Goal: Information Seeking & Learning: Learn about a topic

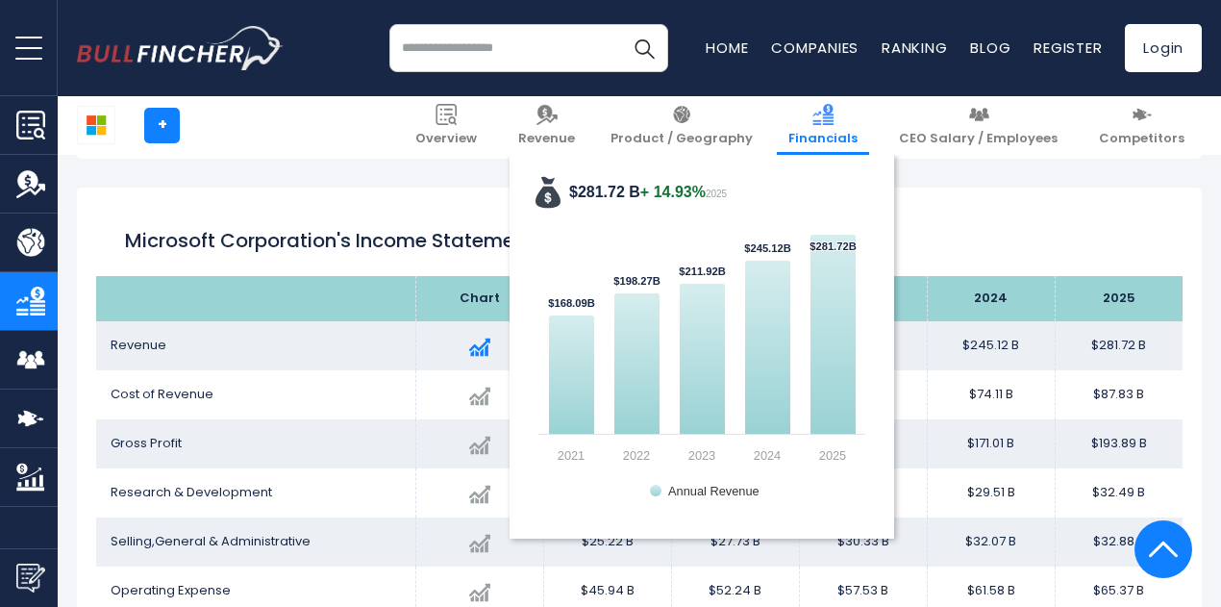
scroll to position [1016, 0]
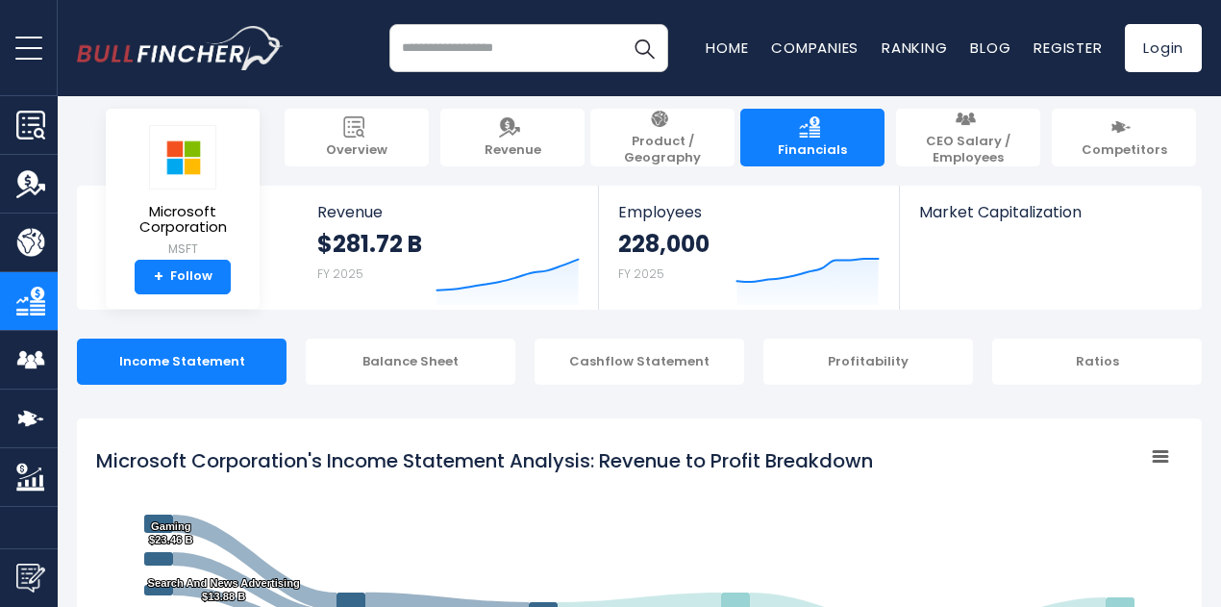
scroll to position [15, 0]
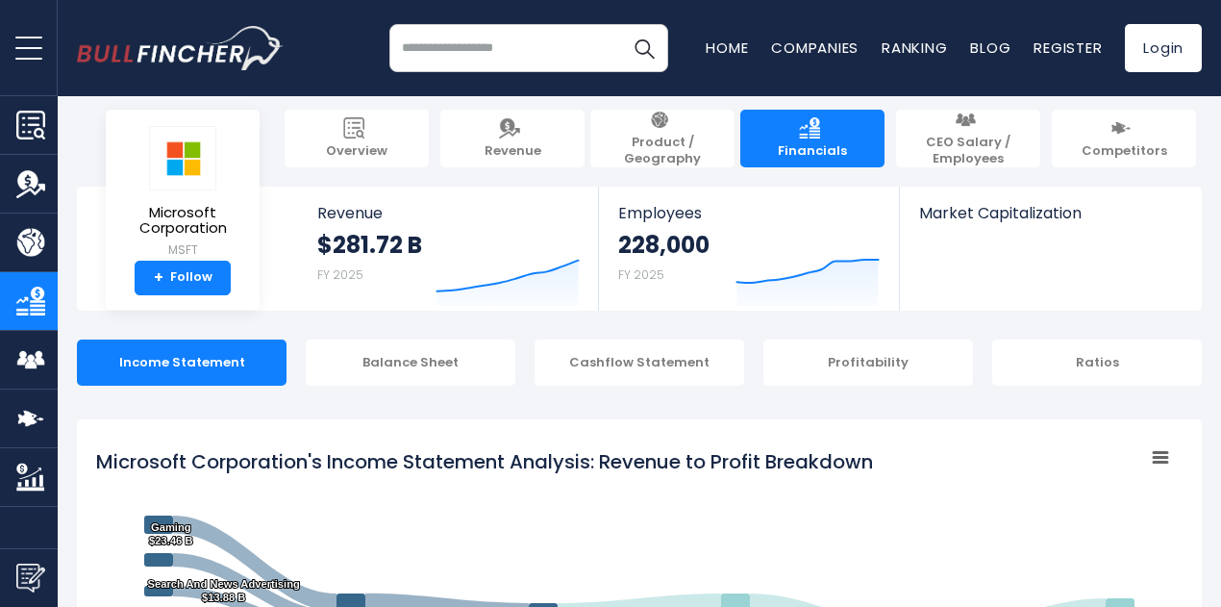
click at [34, 292] on img "Company Financials" at bounding box center [30, 301] width 29 height 29
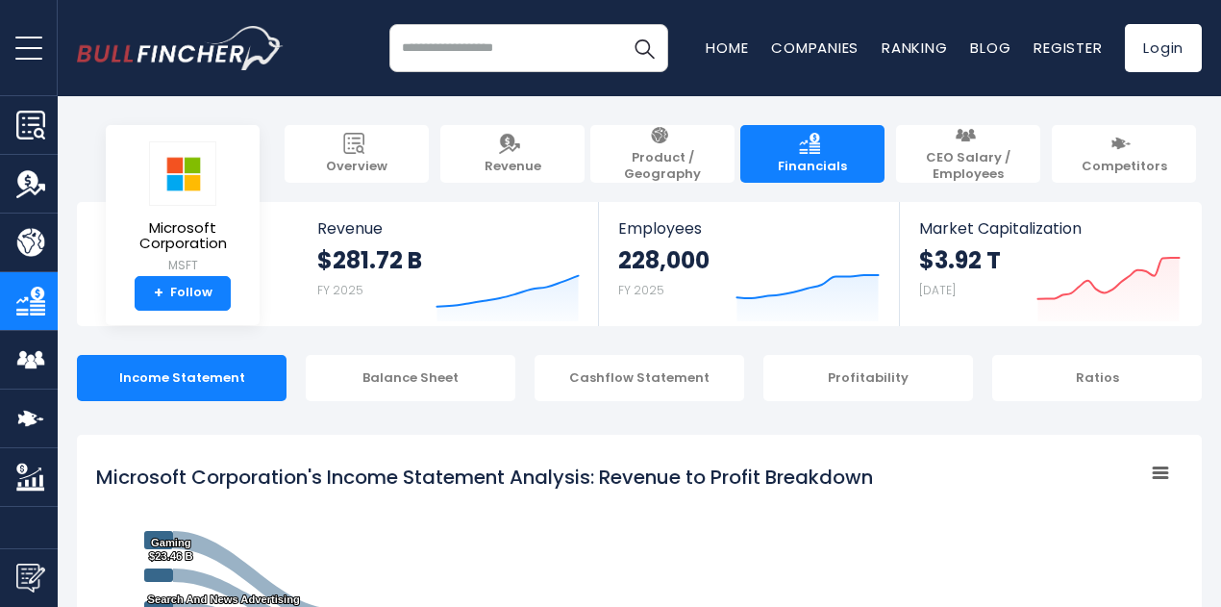
click at [803, 159] on span "Financials" at bounding box center [812, 167] width 69 height 16
click at [219, 392] on div "Income Statement" at bounding box center [182, 378] width 210 height 46
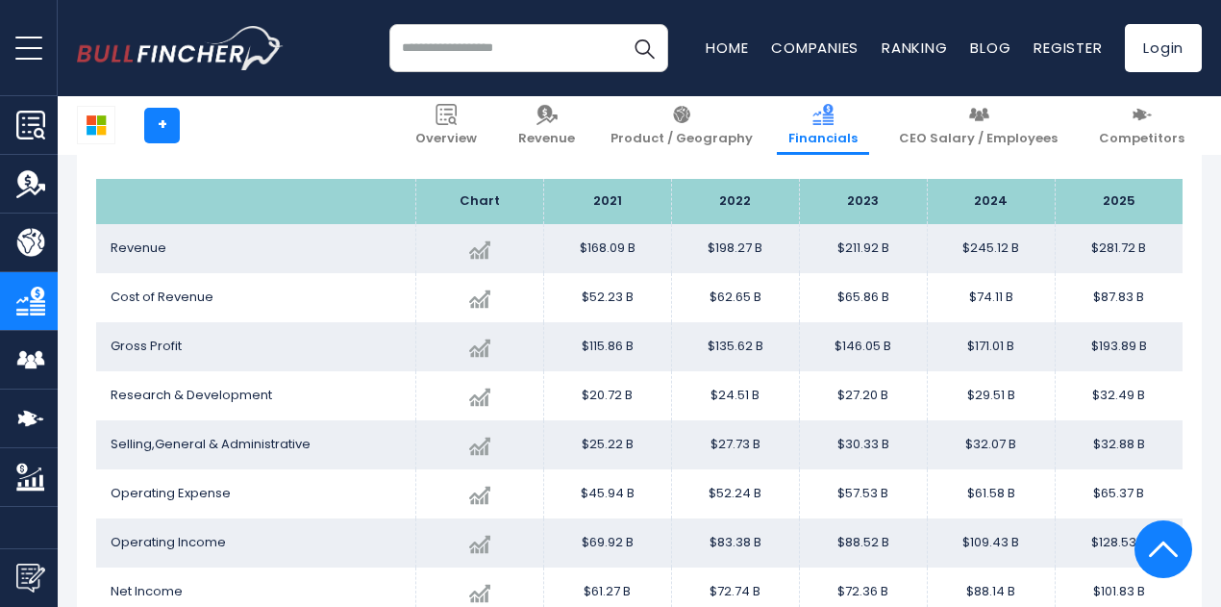
scroll to position [1114, 0]
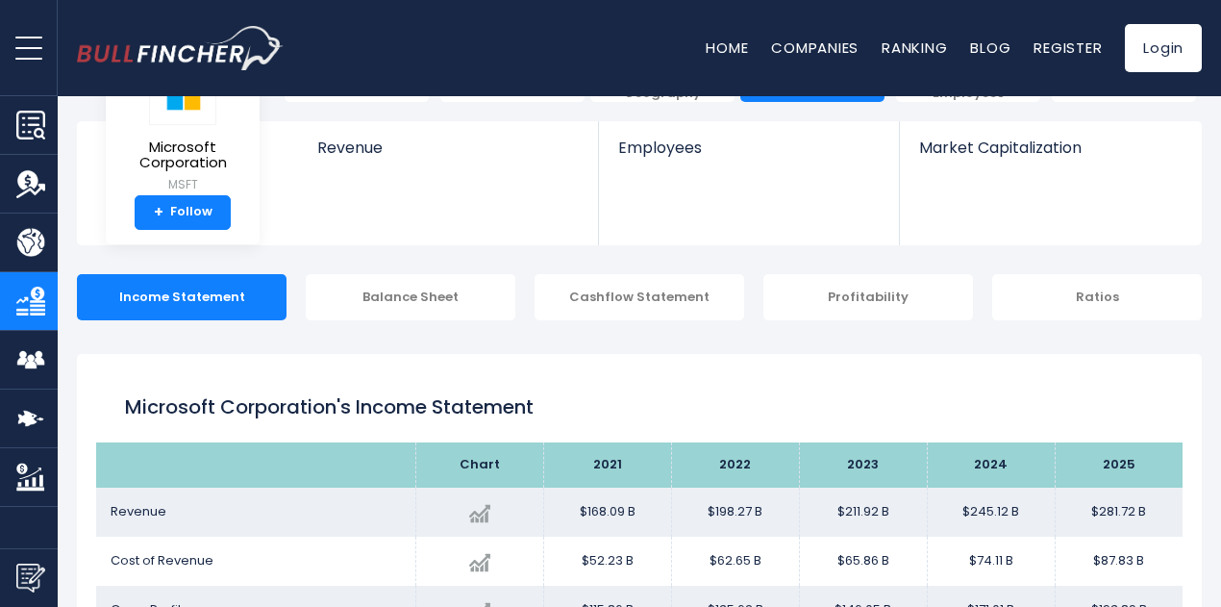
scroll to position [87, 0]
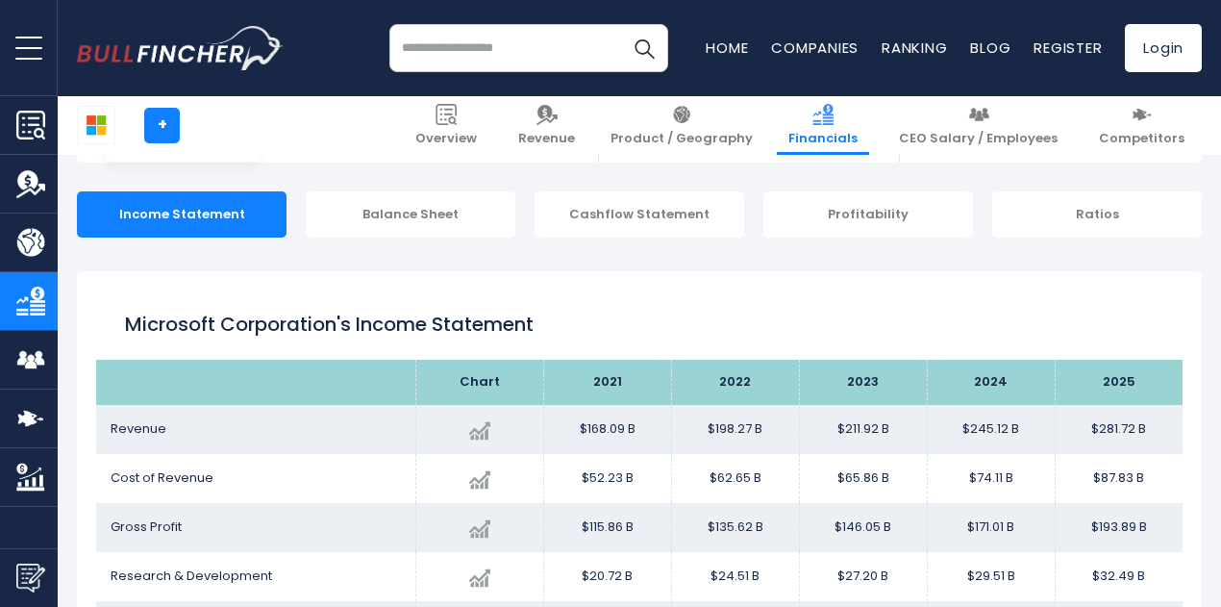
scroll to position [271, 0]
